Goal: Navigation & Orientation: Find specific page/section

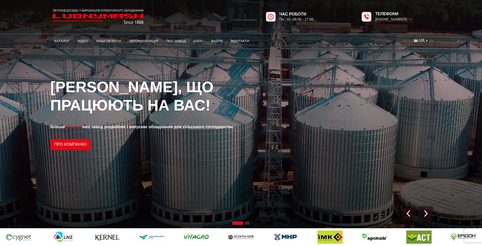
click at [425, 213] on img "Next slide" at bounding box center [426, 213] width 7 height 7
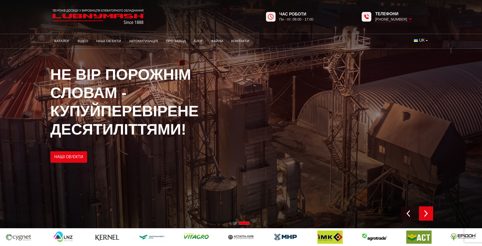
click at [425, 213] on img "Next slide" at bounding box center [426, 213] width 7 height 7
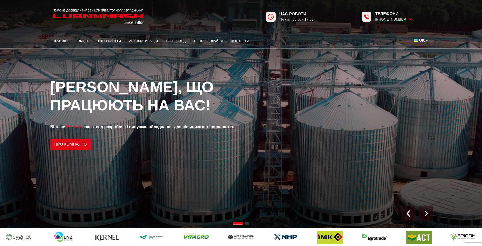
click at [140, 41] on link "Автоматизація" at bounding box center [143, 40] width 37 height 11
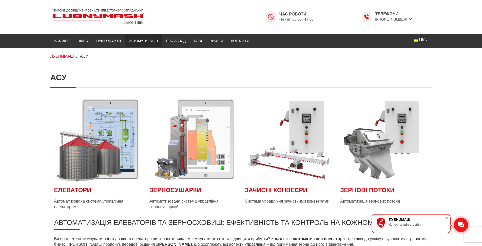
click at [447, 218] on span at bounding box center [446, 217] width 5 height 5
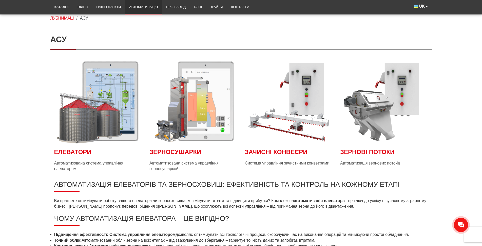
scroll to position [51, 0]
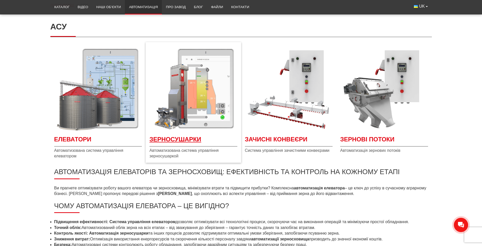
click at [166, 140] on span "Зерносушарки" at bounding box center [194, 140] width 88 height 11
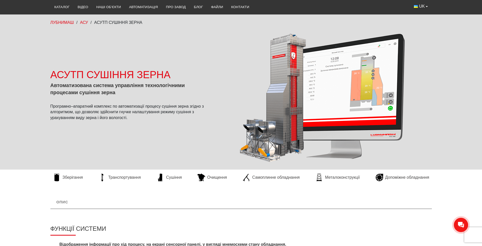
scroll to position [25, 0]
